Goal: Task Accomplishment & Management: Manage account settings

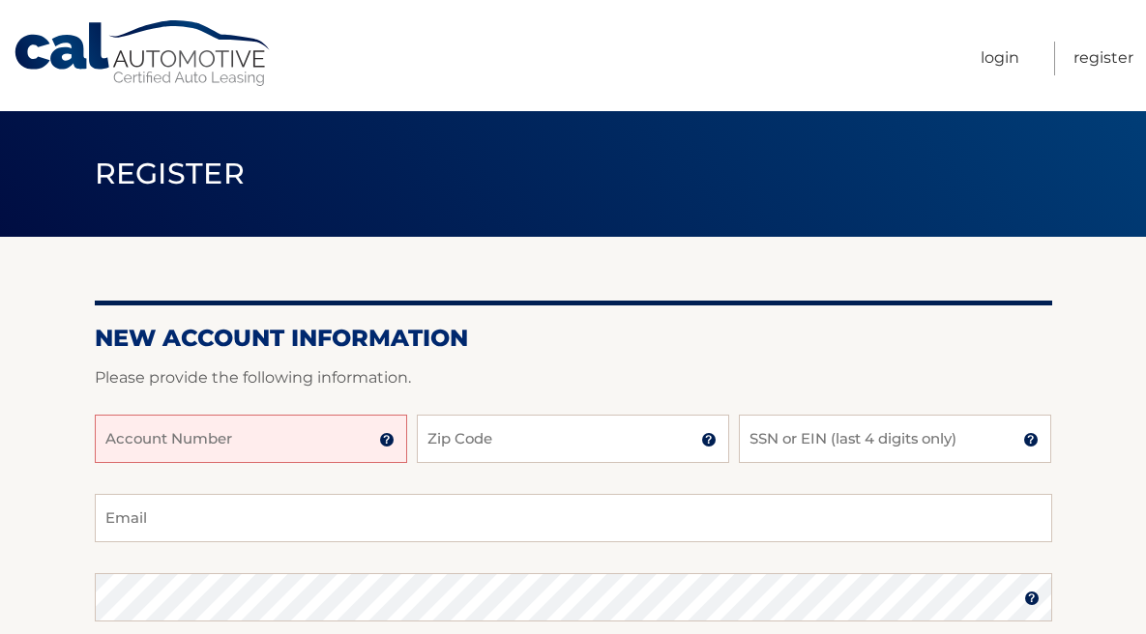
click at [330, 428] on input "Account Number" at bounding box center [251, 439] width 312 height 48
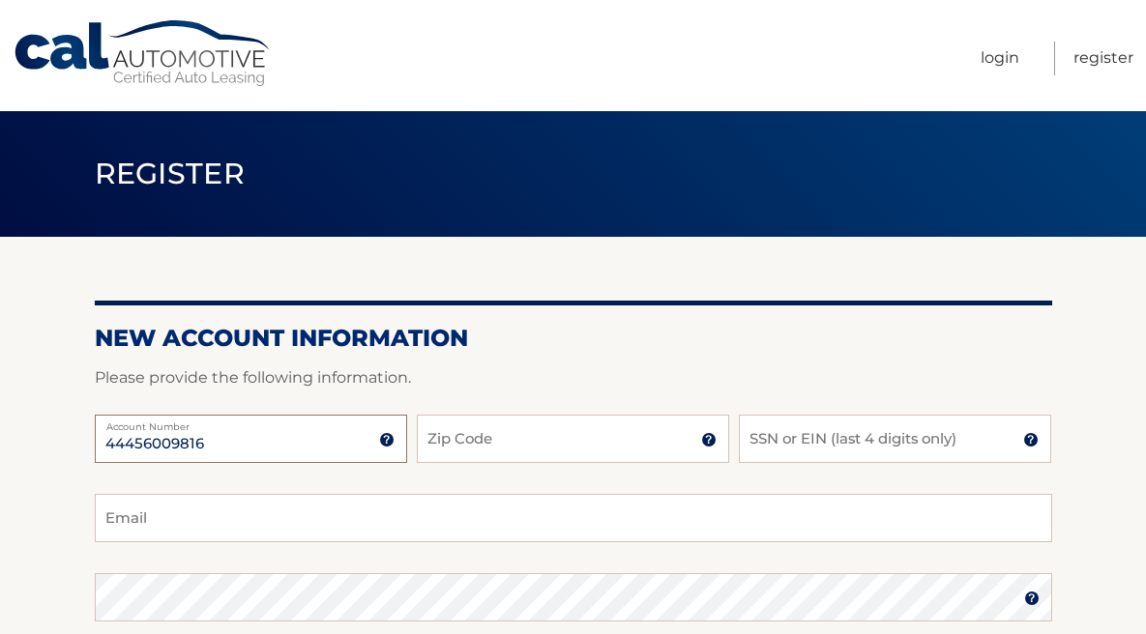
type input "44456009816"
click at [425, 435] on input "Zip Code" at bounding box center [573, 439] width 312 height 48
type input "33032"
click at [757, 450] on input "SSN or EIN (last 4 digits only)" at bounding box center [895, 439] width 312 height 48
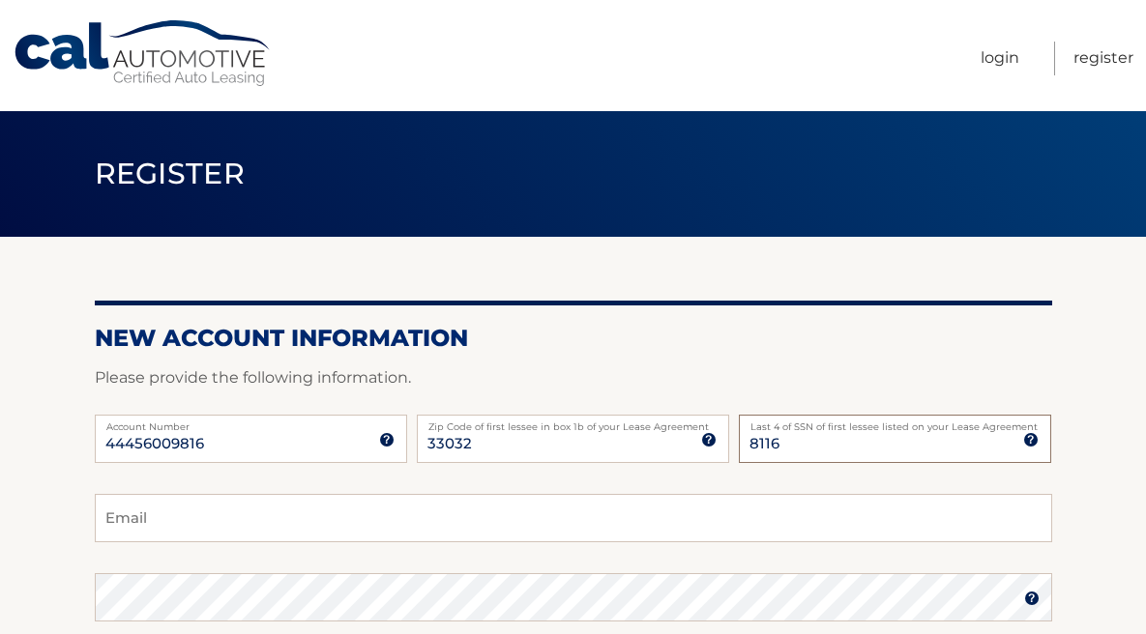
type input "8116"
click at [709, 507] on input "Email" at bounding box center [573, 518] width 957 height 48
type input "mariantobg@hotmail.com"
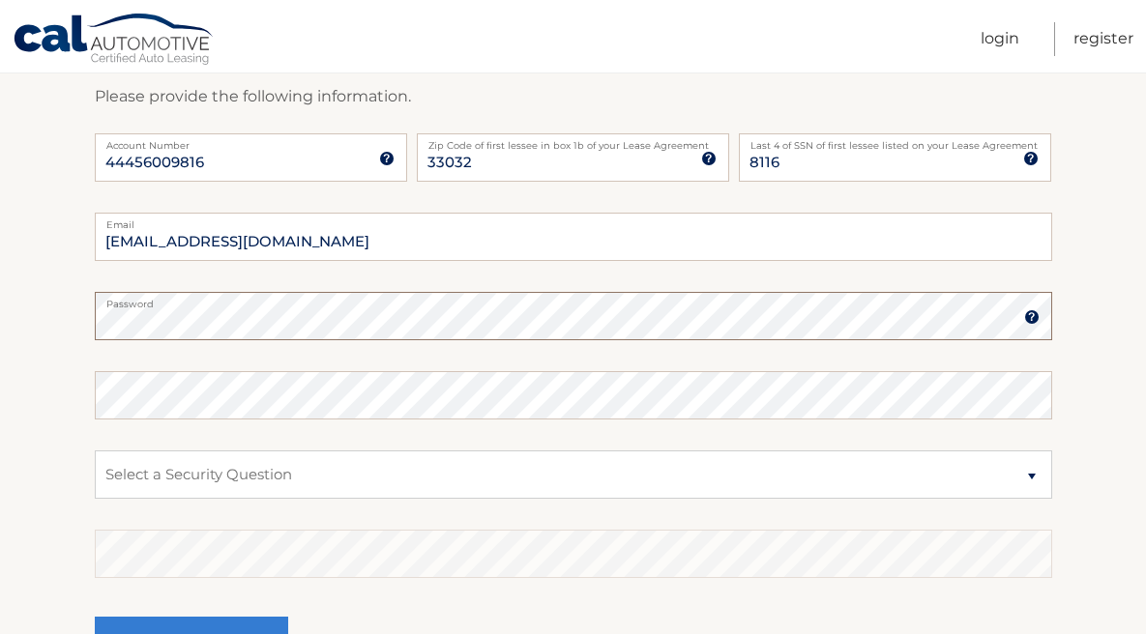
scroll to position [425, 0]
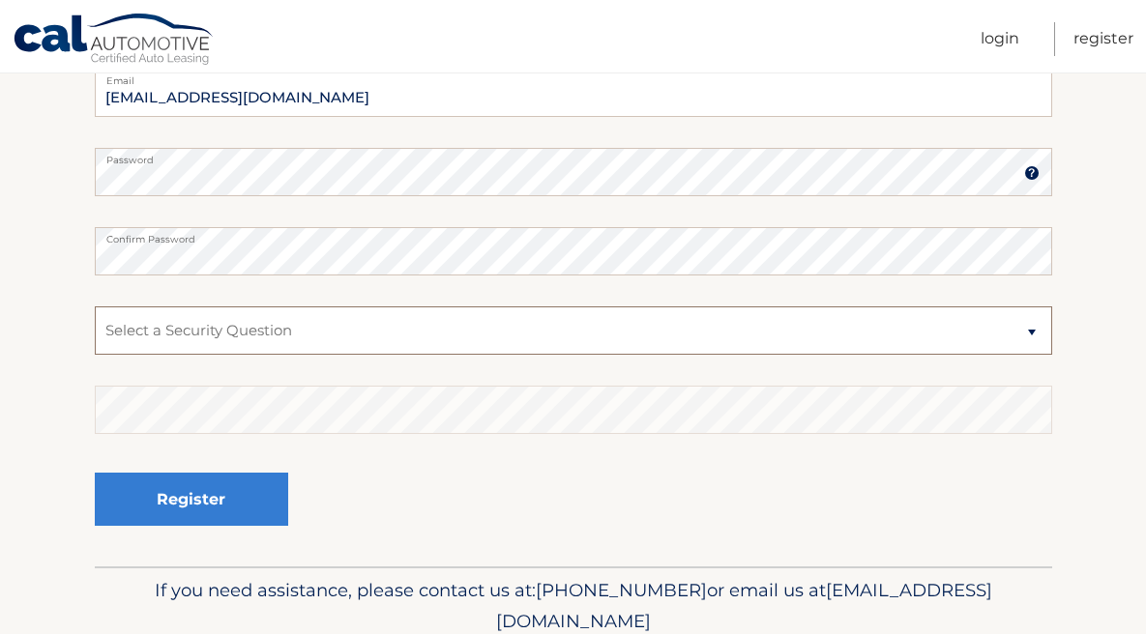
click at [656, 325] on select "Select a Security Question What was the name of your elementary school? What is…" at bounding box center [573, 331] width 957 height 48
select select "2"
click at [95, 307] on select "Select a Security Question What was the name of your elementary school? What is…" at bounding box center [573, 331] width 957 height 48
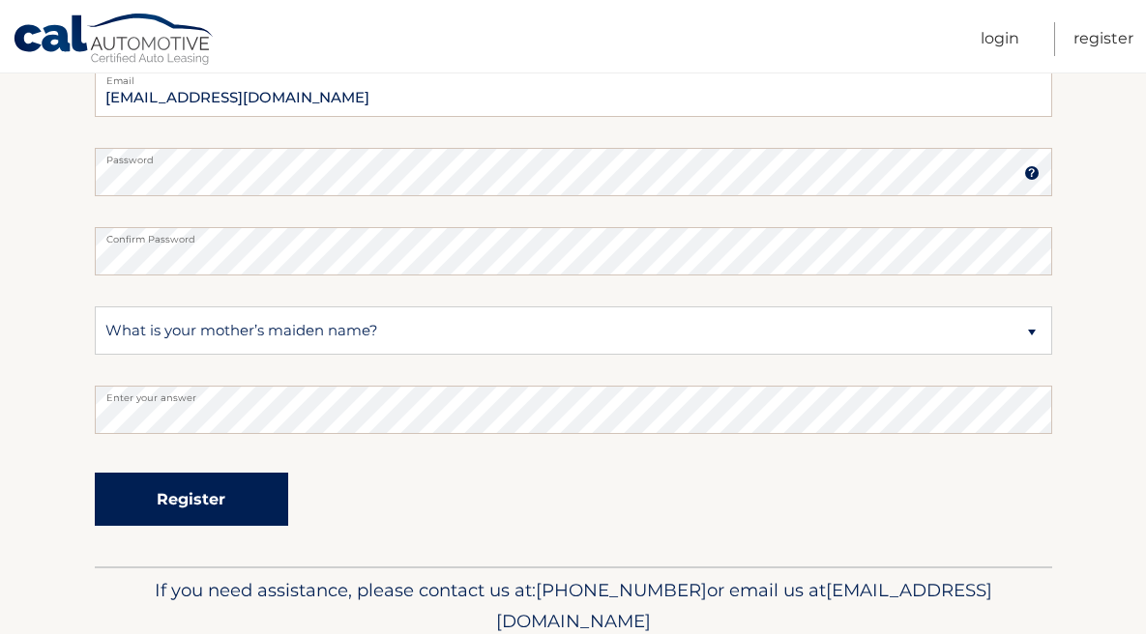
click at [249, 484] on button "Register" at bounding box center [191, 499] width 193 height 53
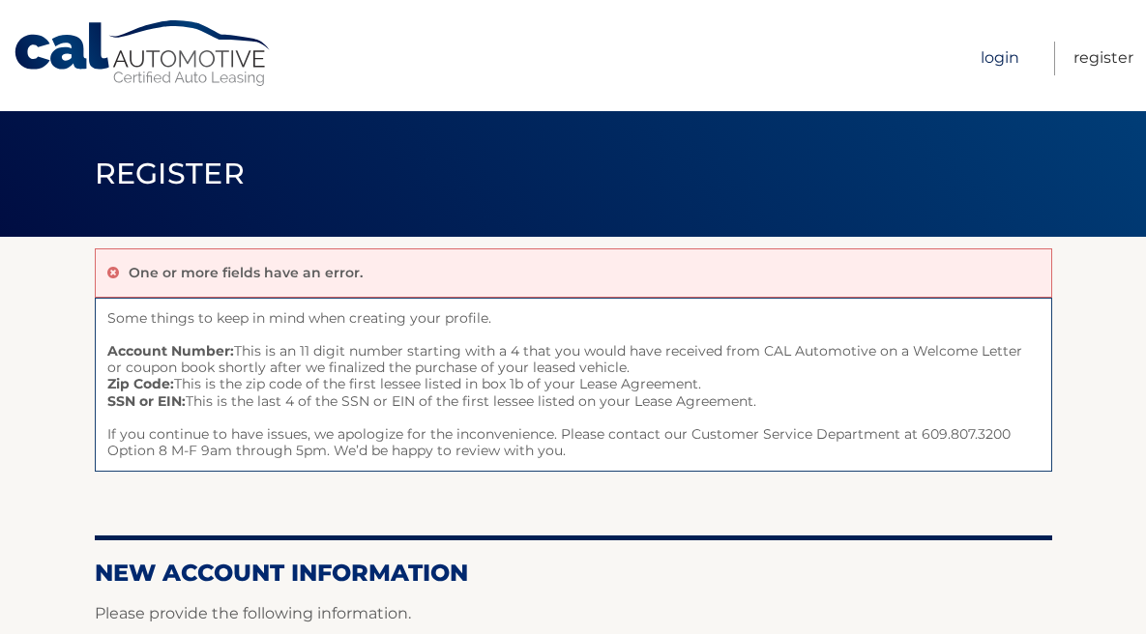
click at [997, 66] on link "Login" at bounding box center [1000, 59] width 39 height 34
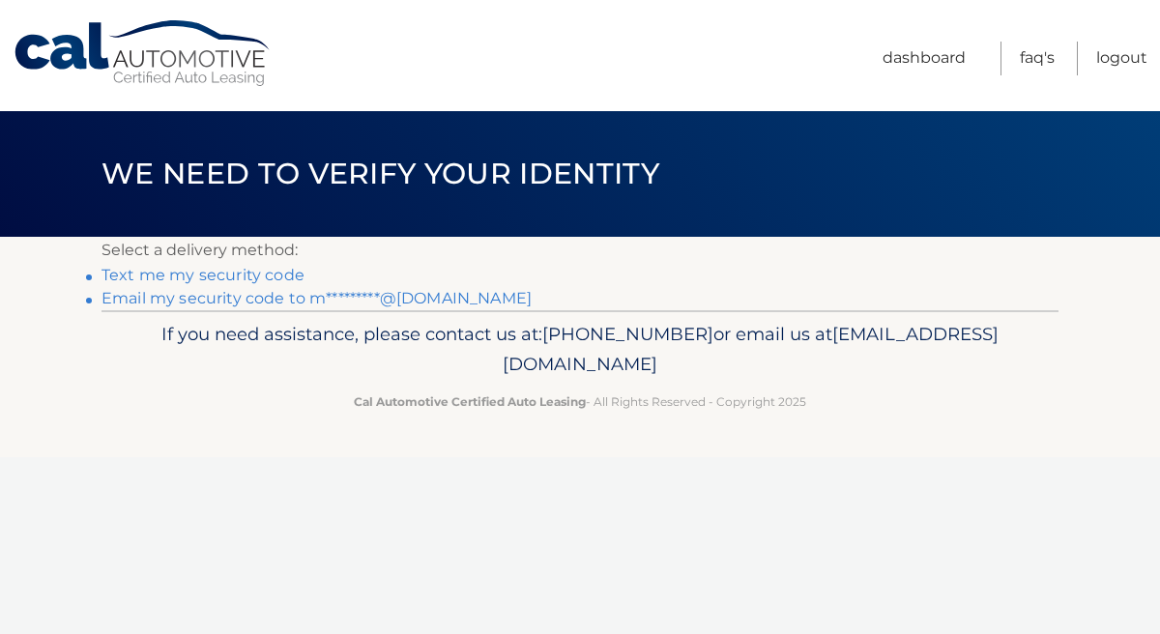
click at [248, 276] on link "Text me my security code" at bounding box center [203, 275] width 203 height 18
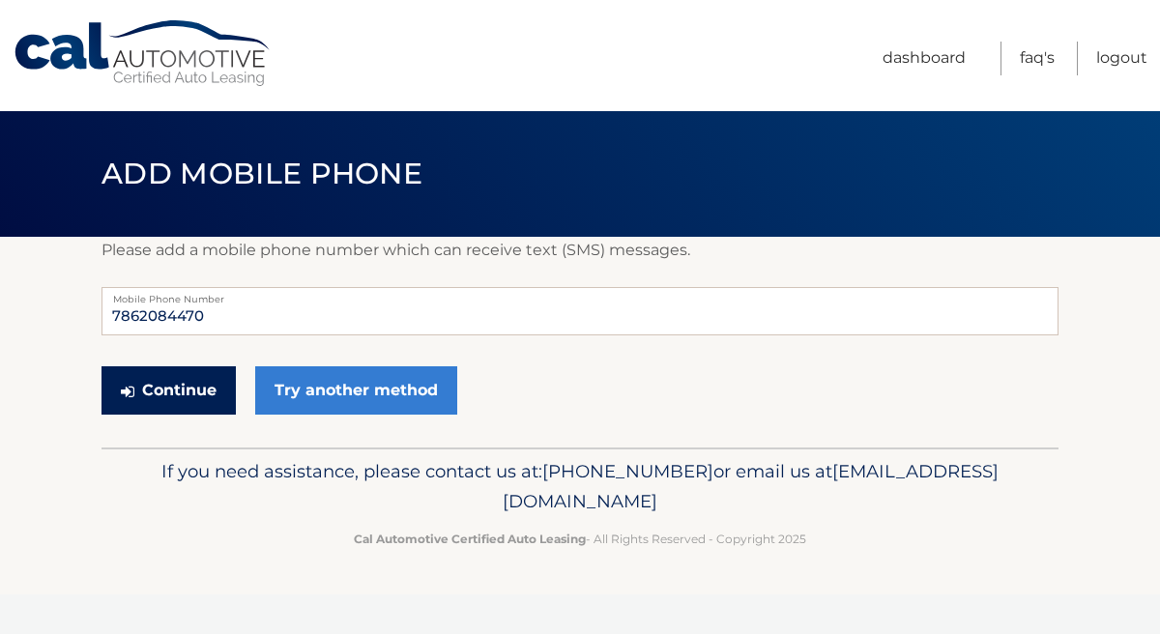
click at [209, 388] on button "Continue" at bounding box center [169, 390] width 134 height 48
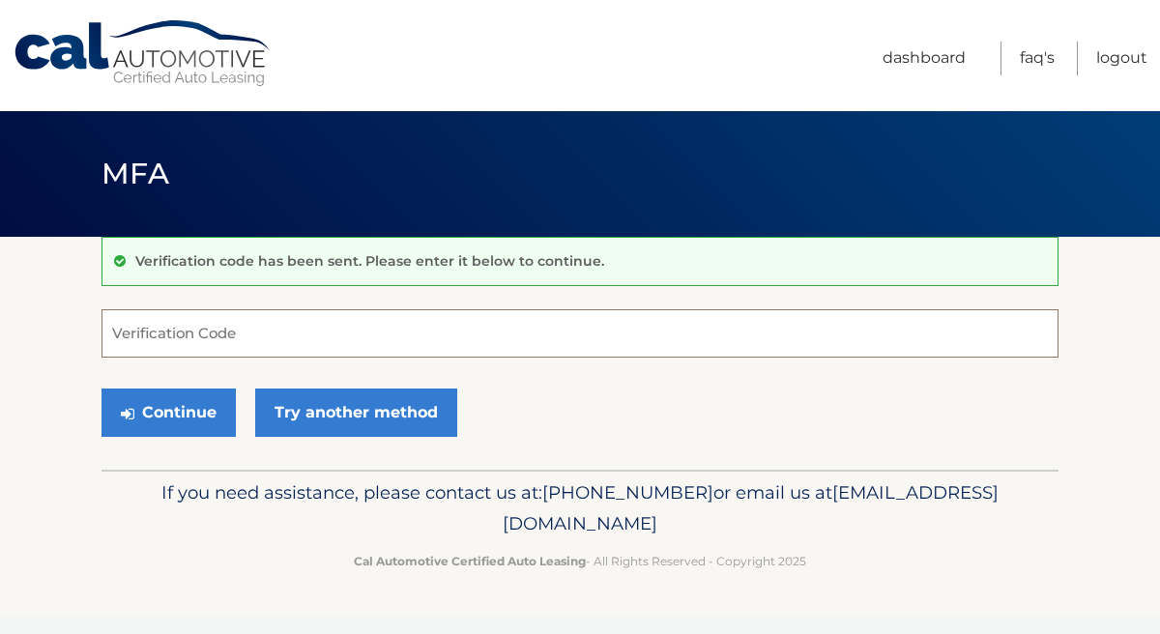
click at [225, 338] on input "Verification Code" at bounding box center [580, 333] width 957 height 48
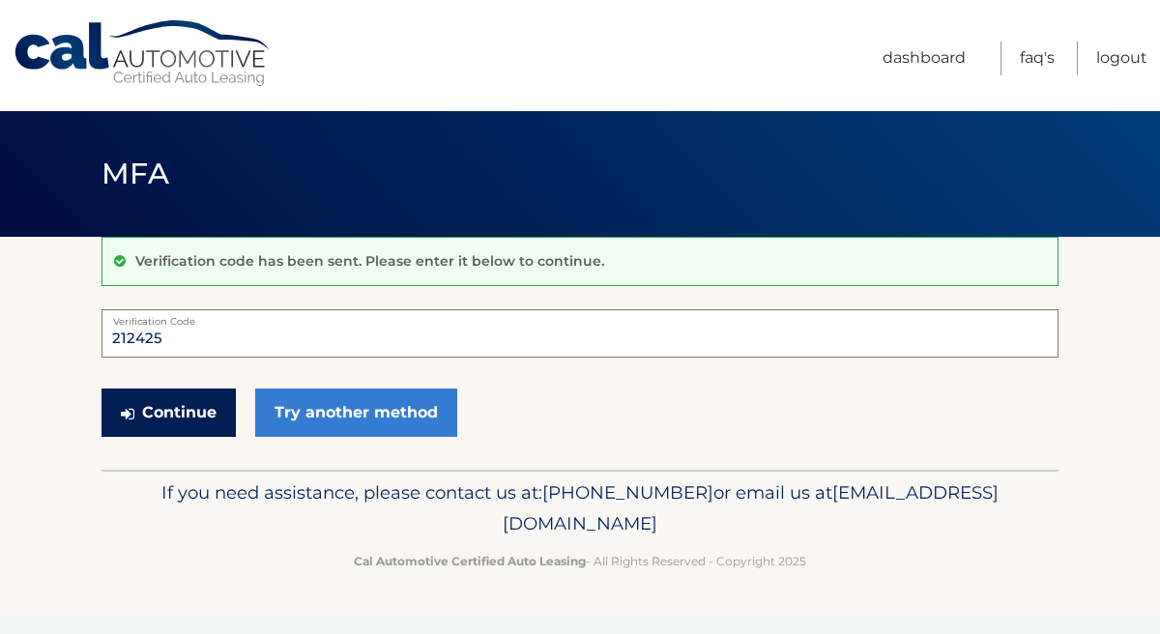
type input "212425"
click at [177, 398] on button "Continue" at bounding box center [169, 413] width 134 height 48
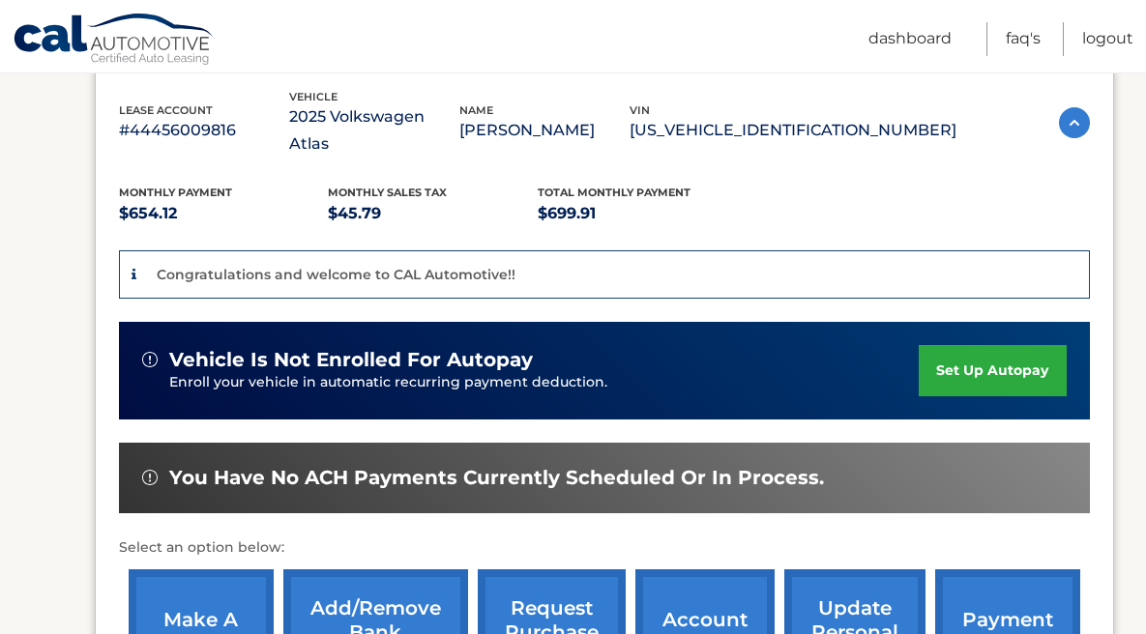
scroll to position [314, 0]
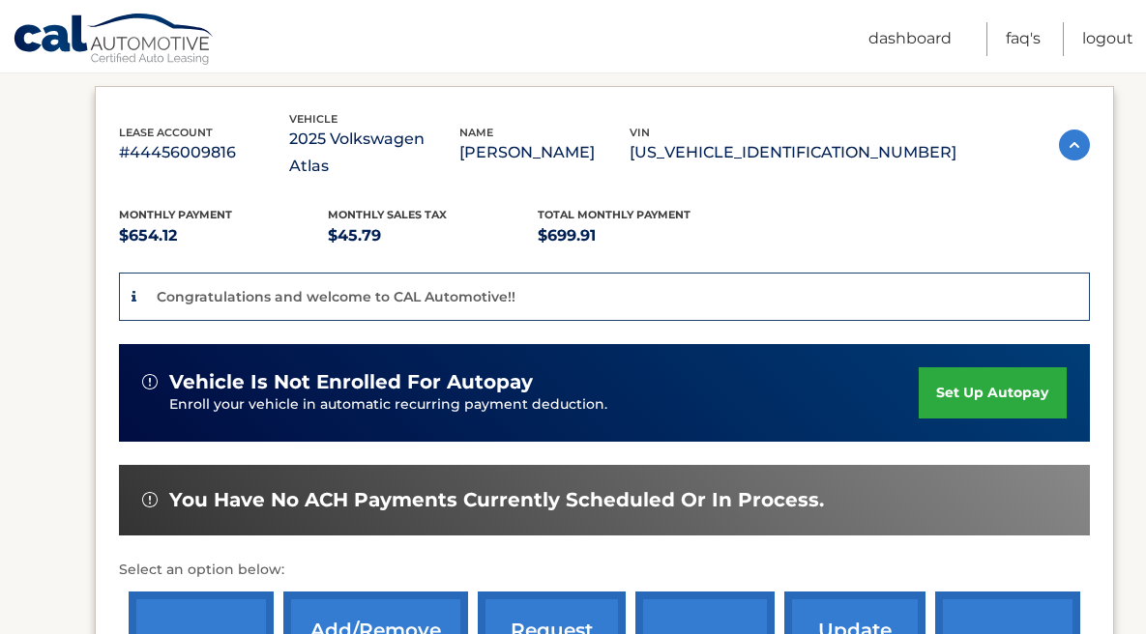
click at [952, 373] on link "set up autopay" at bounding box center [992, 392] width 147 height 51
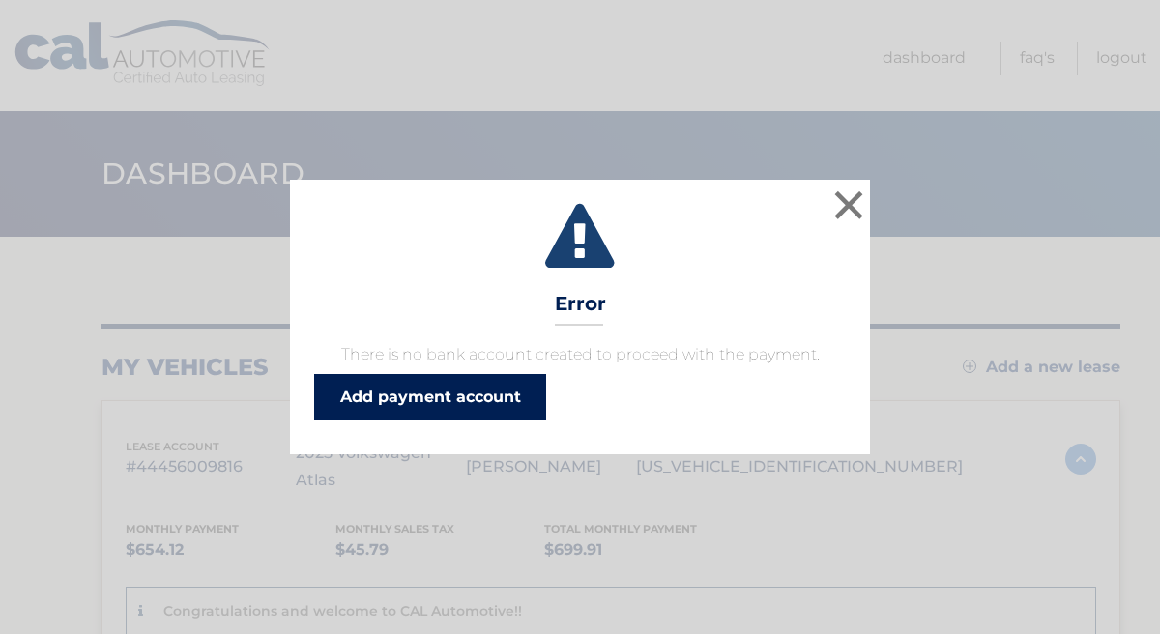
click at [521, 388] on link "Add payment account" at bounding box center [430, 397] width 232 height 46
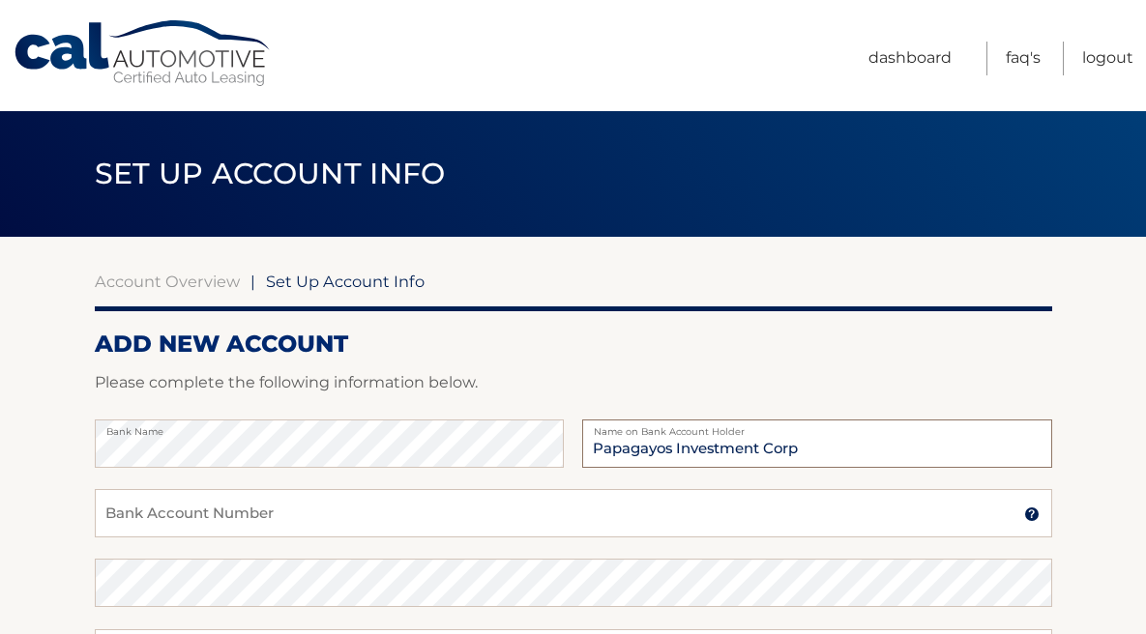
type input "Papagayos Investment Corp"
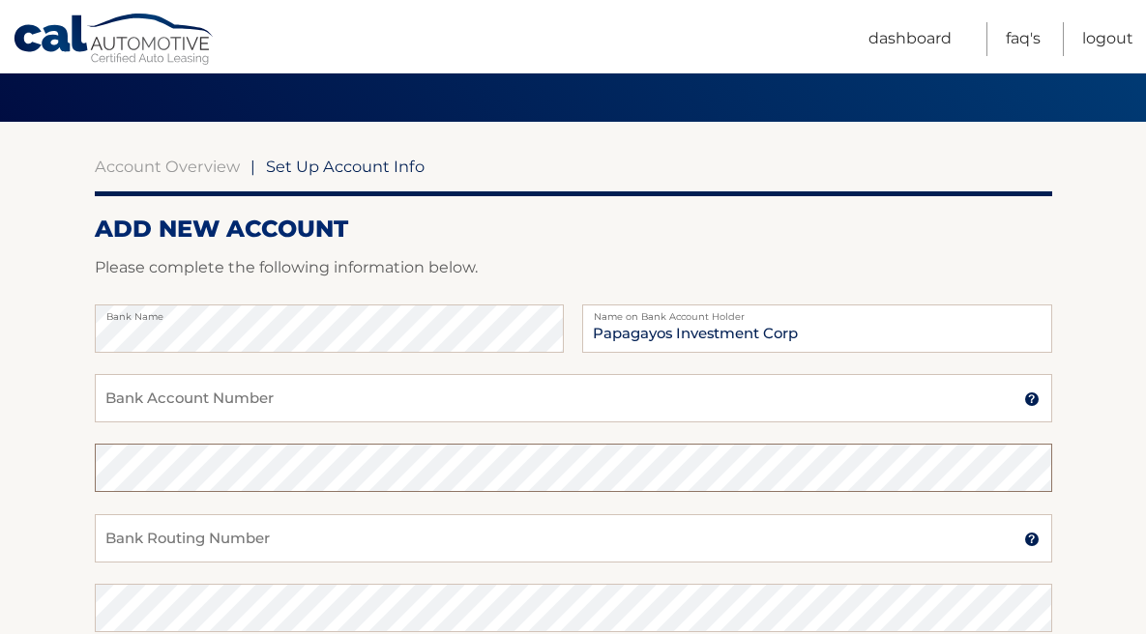
scroll to position [390, 0]
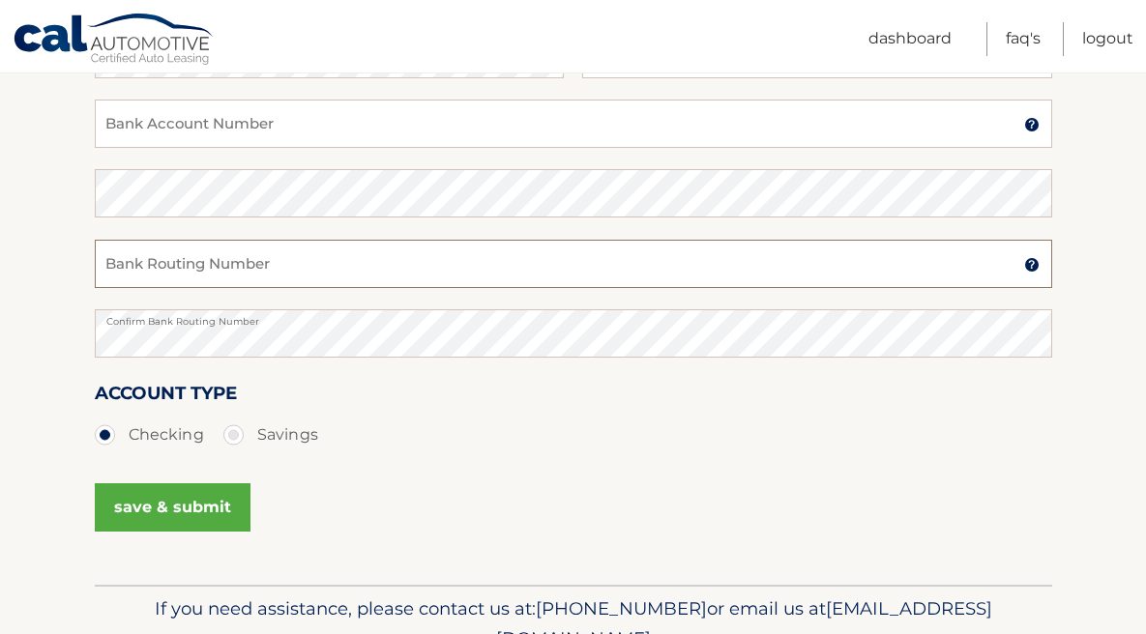
click at [212, 266] on input "Bank Routing Number" at bounding box center [573, 264] width 957 height 48
type input "063100277"
click at [249, 136] on input "Bank Account Number" at bounding box center [573, 124] width 957 height 48
type input "229058014421"
click at [164, 503] on button "save & submit" at bounding box center [173, 507] width 156 height 48
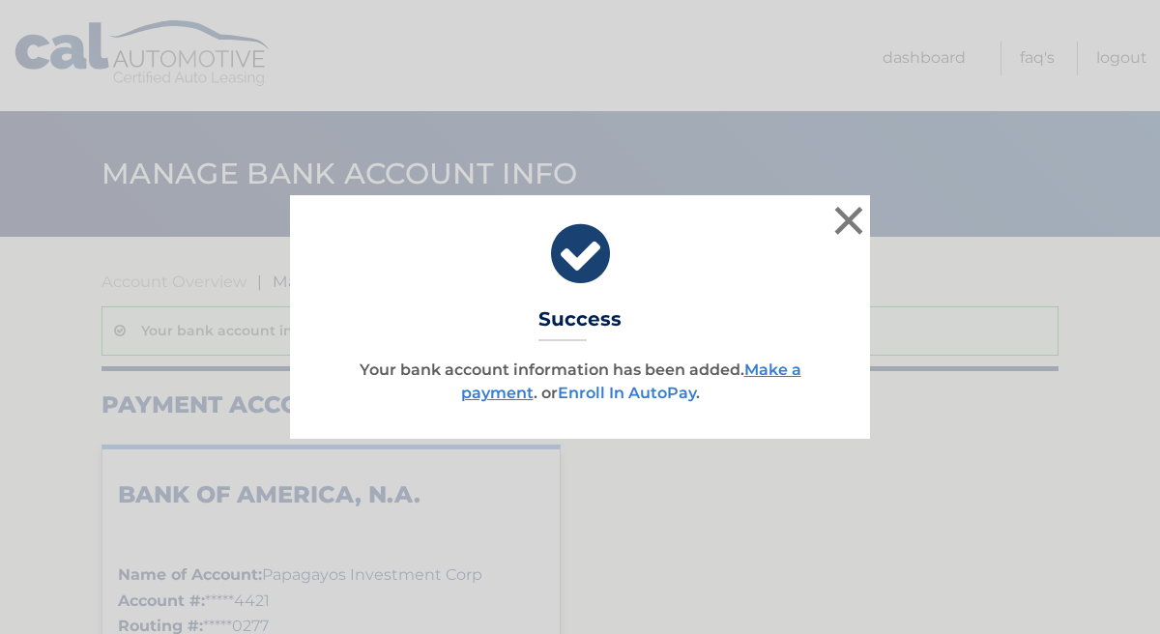
click at [687, 396] on link "Enroll In AutoPay" at bounding box center [627, 393] width 138 height 18
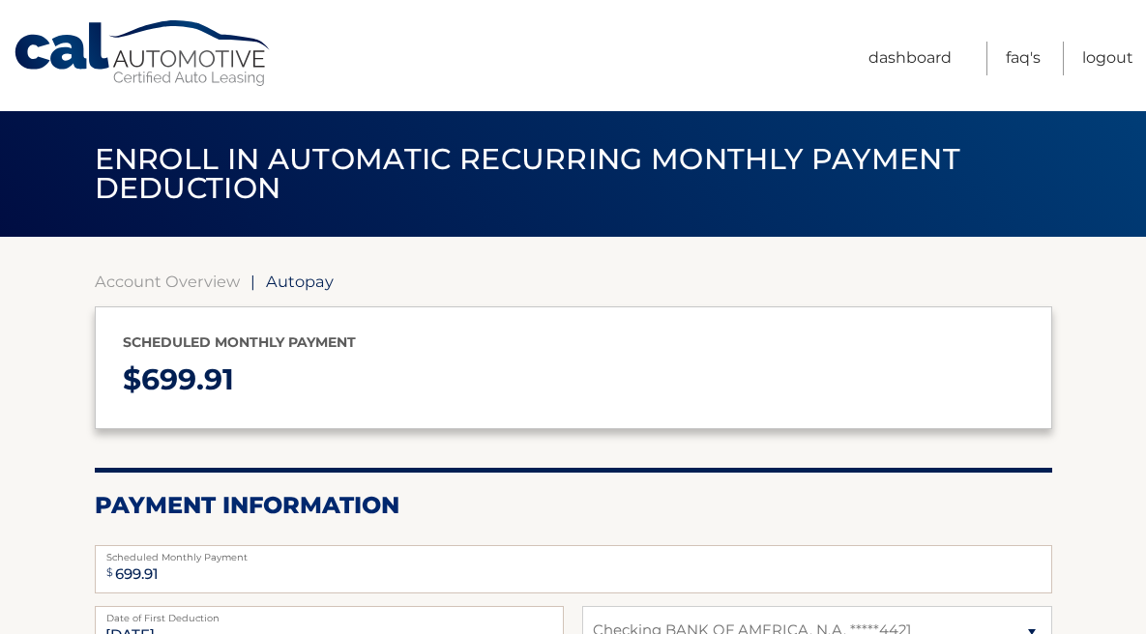
select select "YmI2M2RiMTgtZTJjMS00ZjhiLTg4YTUtZjA1MWM1ZmMyZDMx"
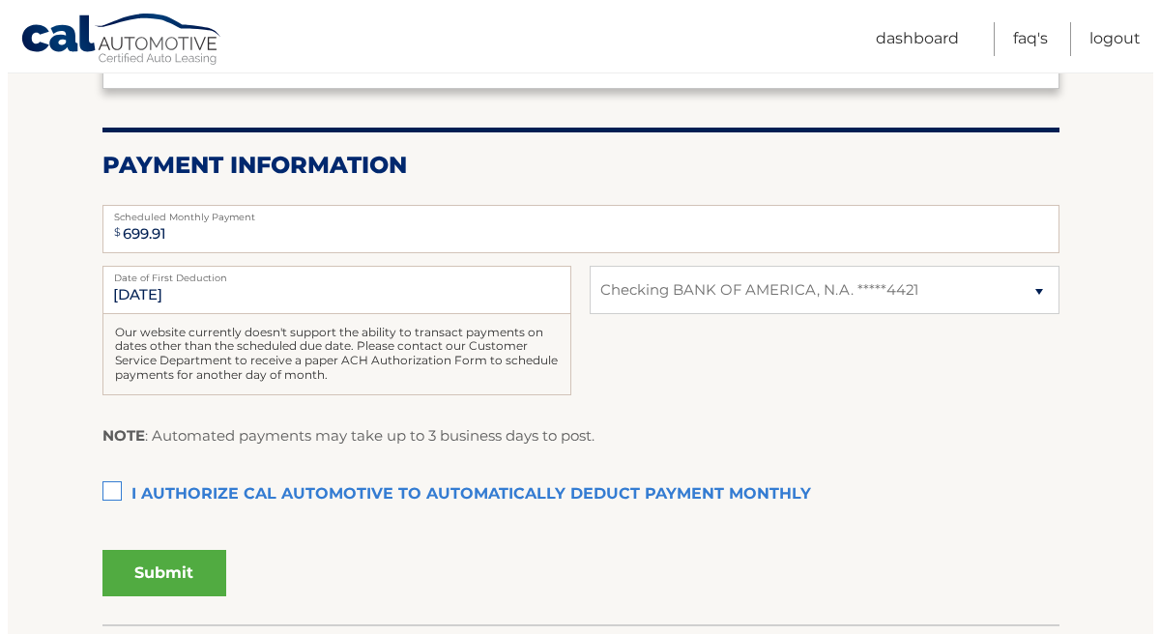
scroll to position [346, 0]
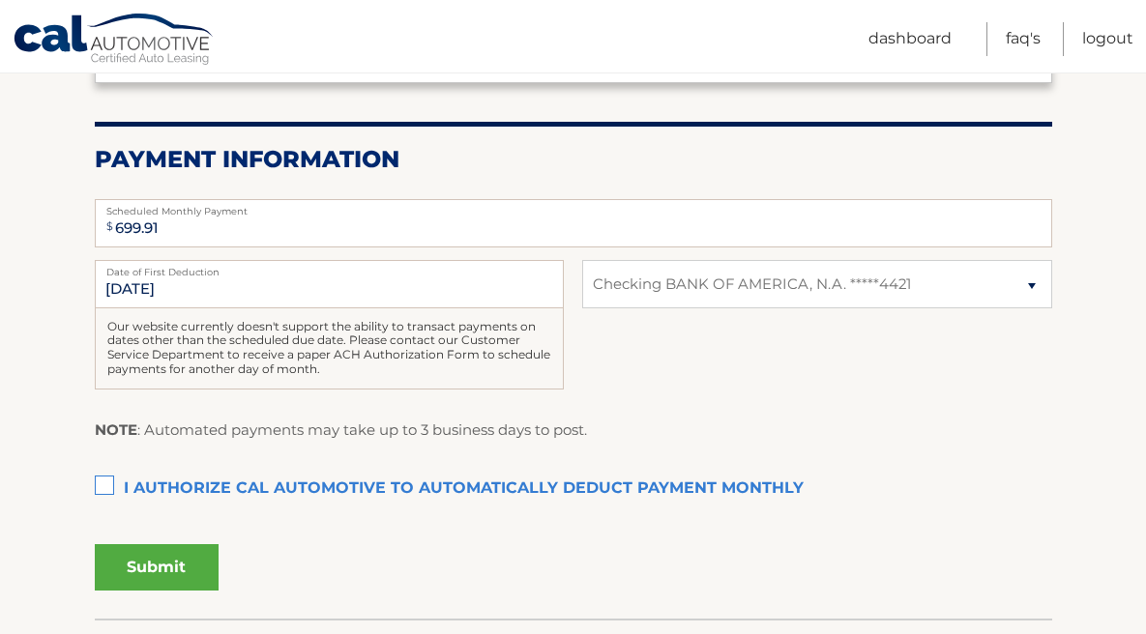
click at [111, 485] on label "I authorize cal automotive to automatically deduct payment monthly This checkbo…" at bounding box center [573, 489] width 957 height 39
click at [0, 0] on input "I authorize cal automotive to automatically deduct payment monthly This checkbo…" at bounding box center [0, 0] width 0 height 0
click at [184, 563] on button "Submit" at bounding box center [157, 567] width 124 height 46
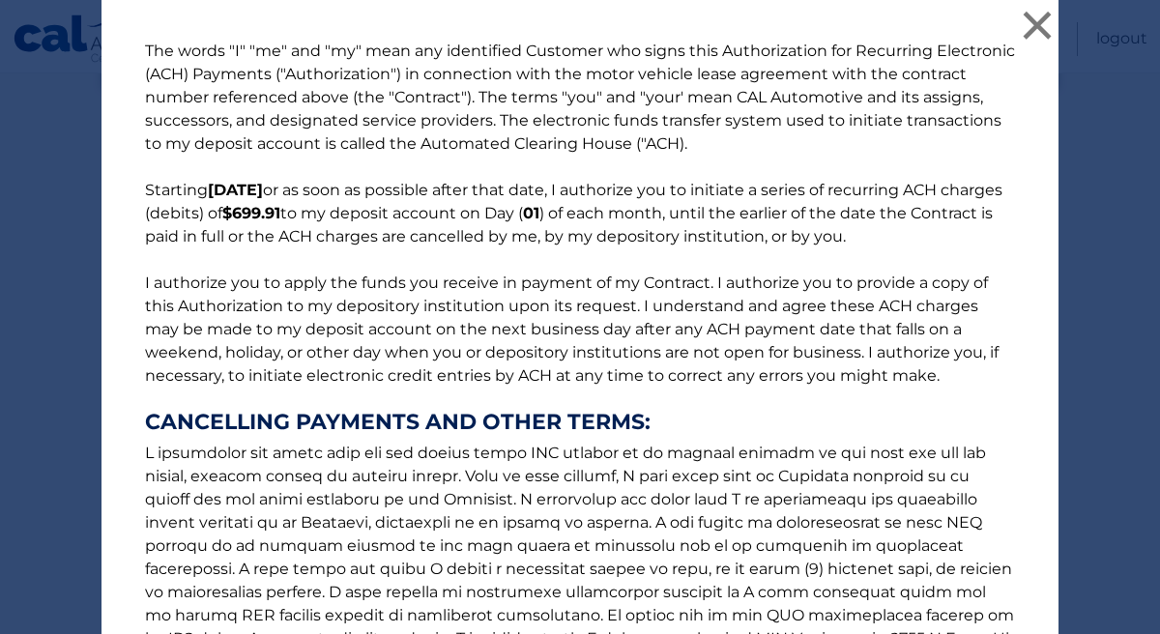
scroll to position [278, 0]
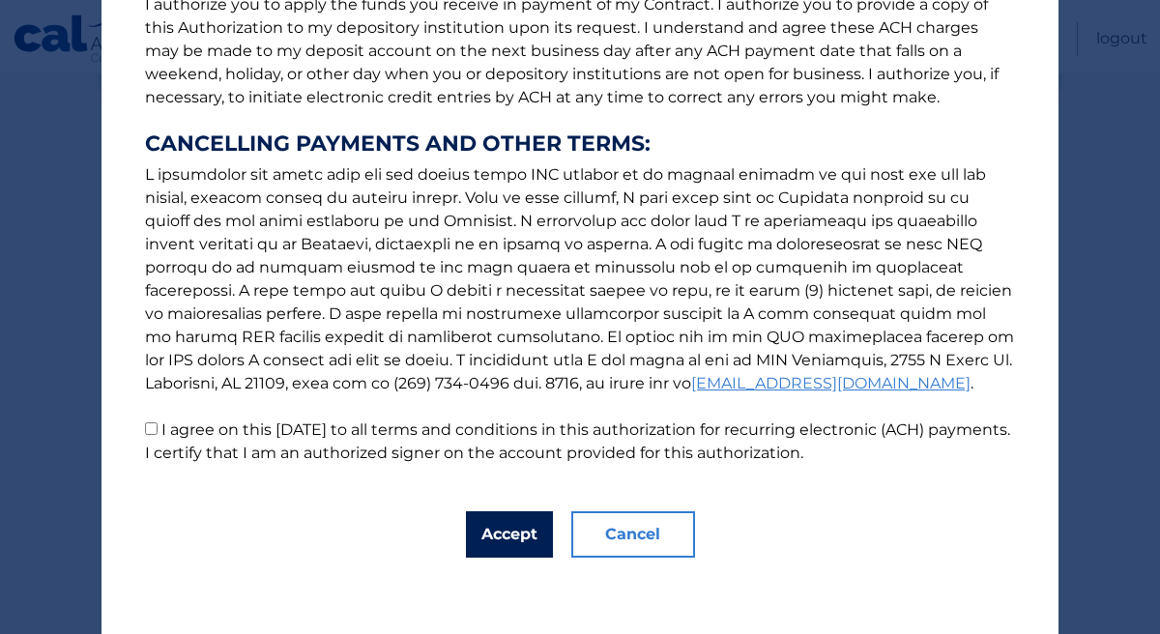
click at [498, 524] on button "Accept" at bounding box center [509, 535] width 87 height 46
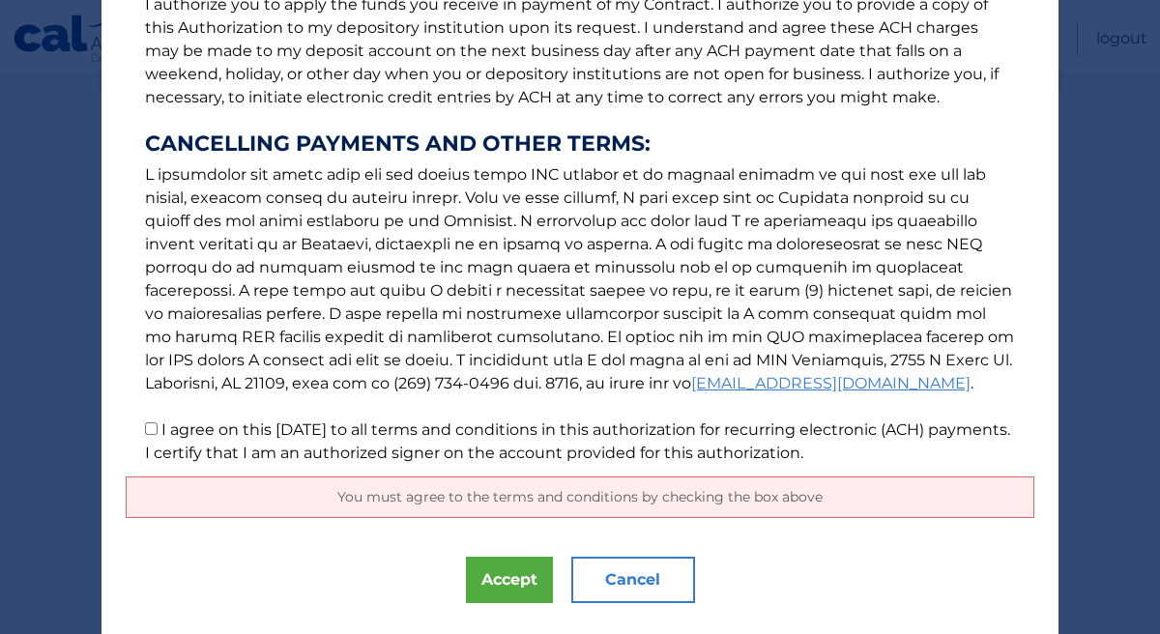
click at [145, 426] on input "I agree on this 09/20/2025 to all terms and conditions in this authorization fo…" at bounding box center [151, 429] width 13 height 13
checkbox input "true"
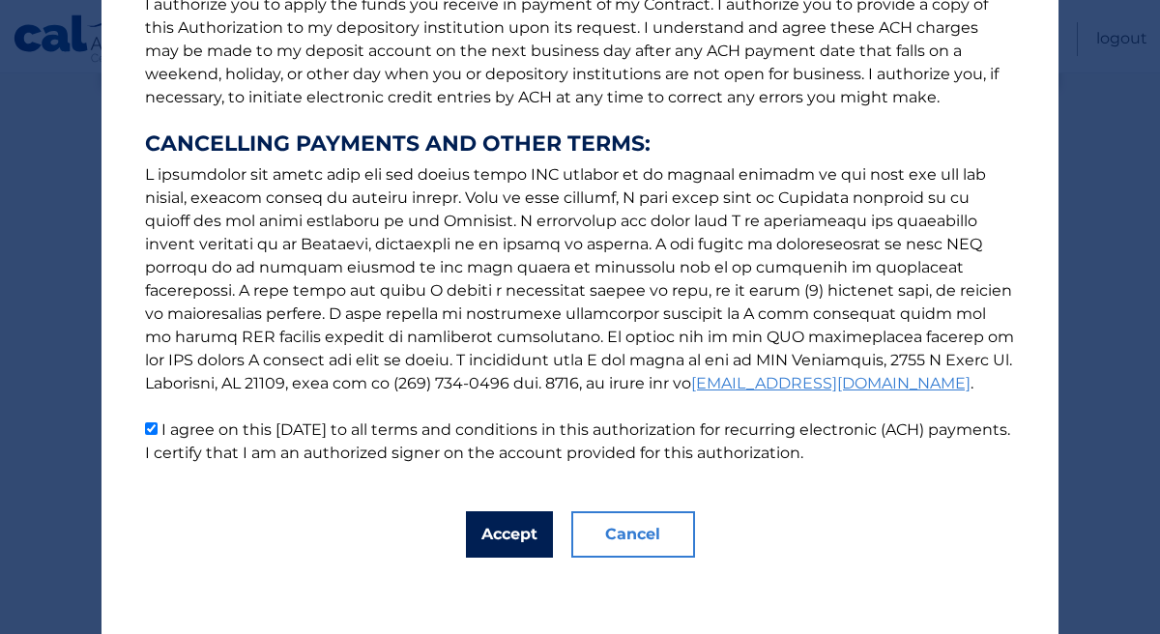
click at [478, 524] on button "Accept" at bounding box center [509, 535] width 87 height 46
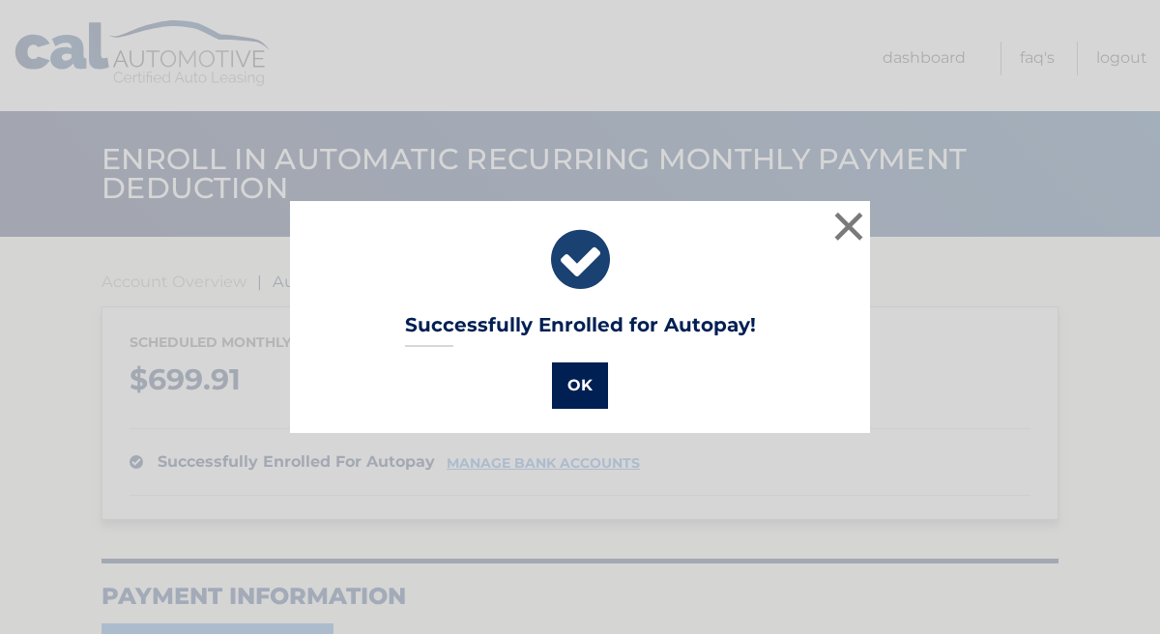
click at [552, 394] on button "OK" at bounding box center [580, 386] width 56 height 46
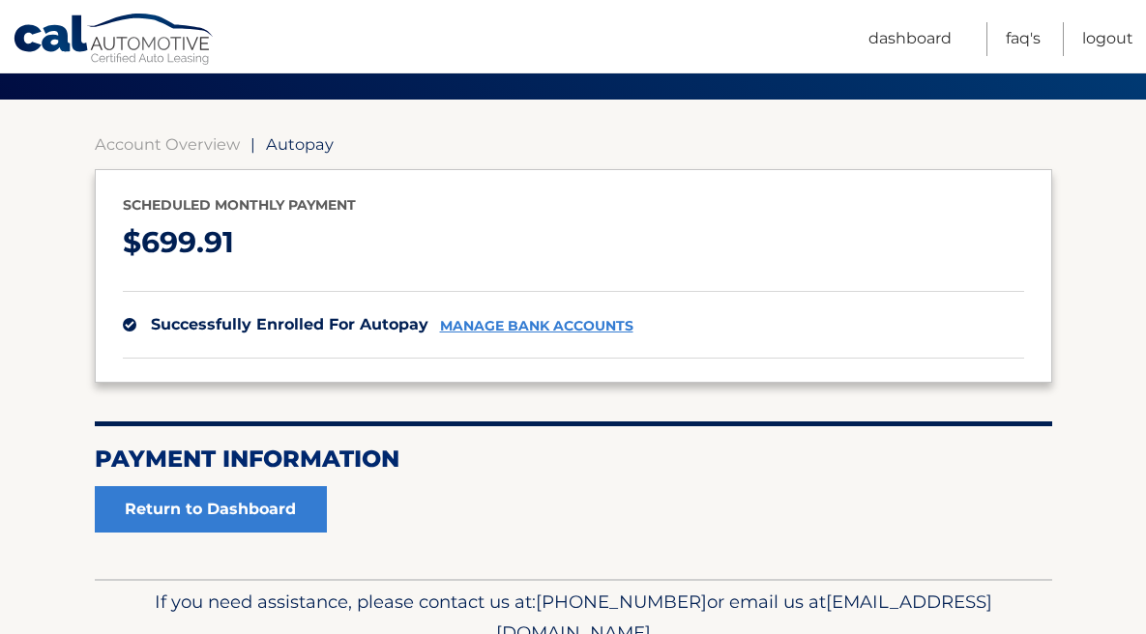
scroll to position [229, 0]
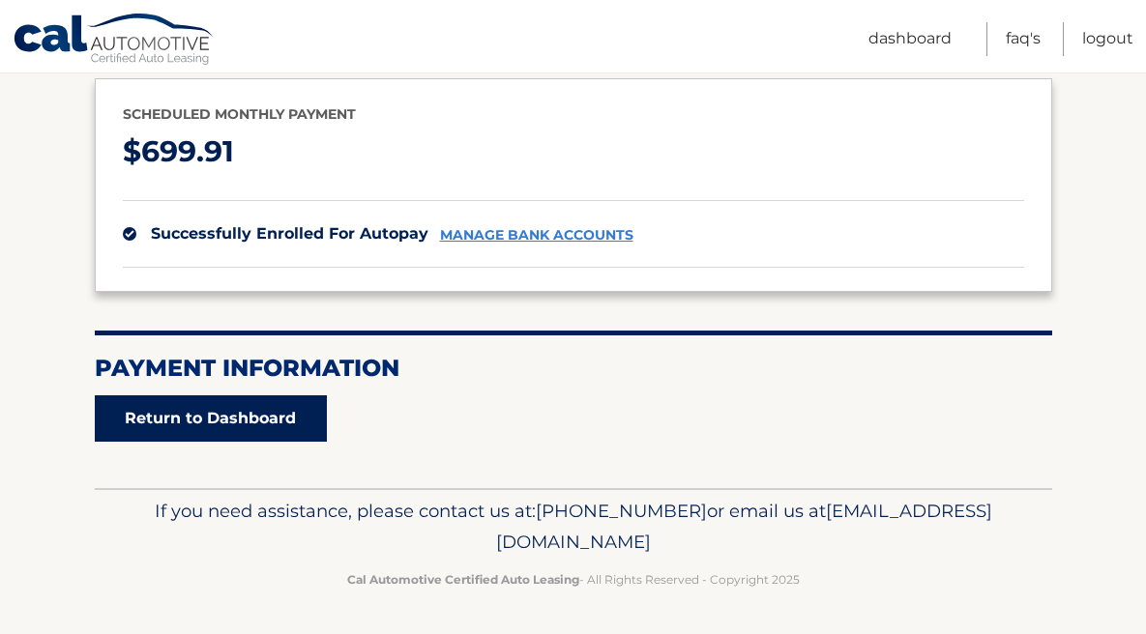
click at [294, 428] on link "Return to Dashboard" at bounding box center [211, 419] width 232 height 46
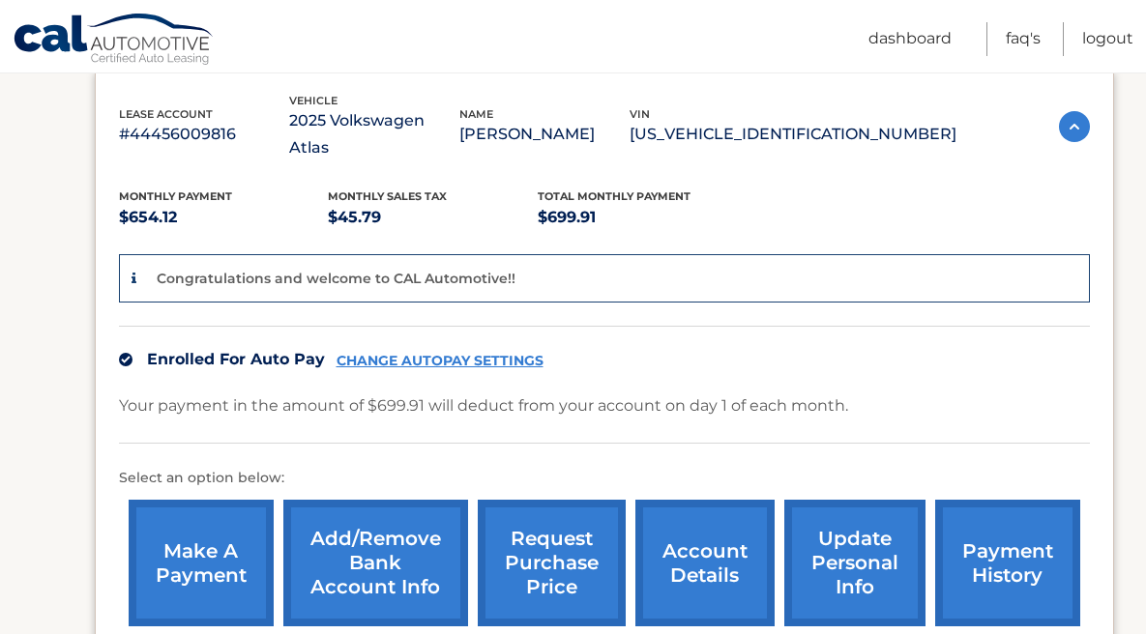
scroll to position [536, 0]
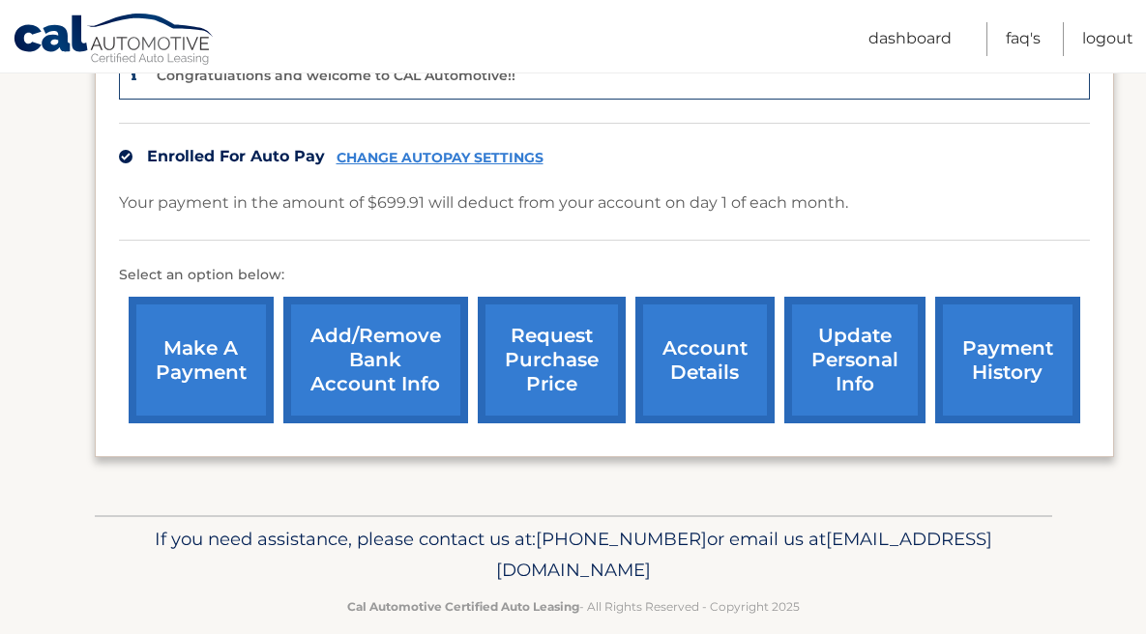
click at [997, 347] on link "payment history" at bounding box center [1007, 360] width 145 height 127
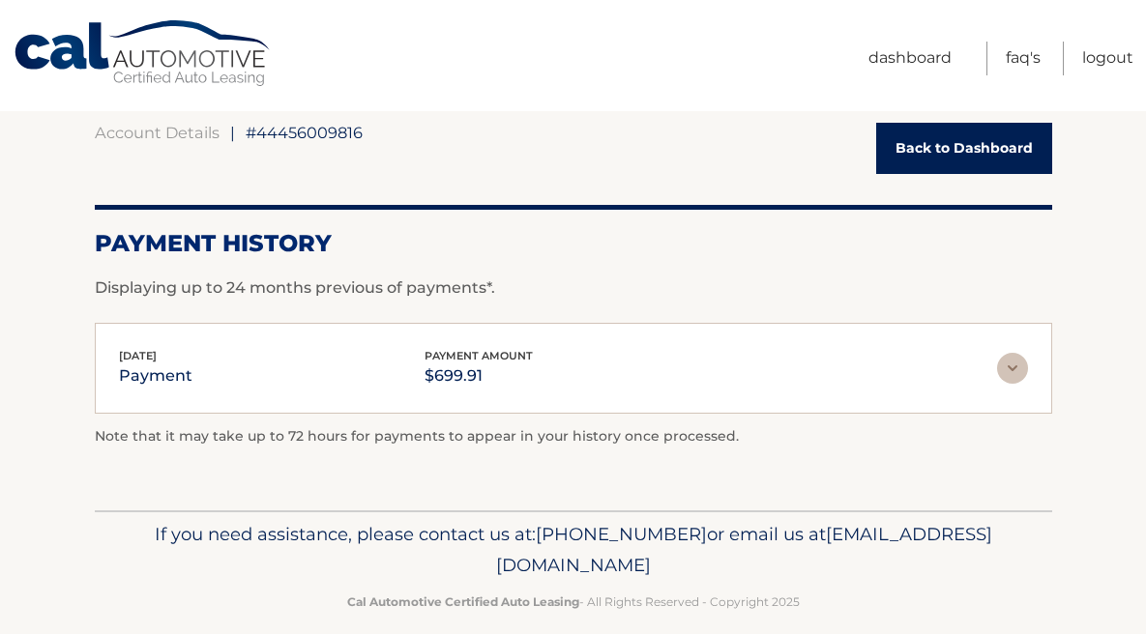
scroll to position [171, 0]
